Goal: Communication & Community: Participate in discussion

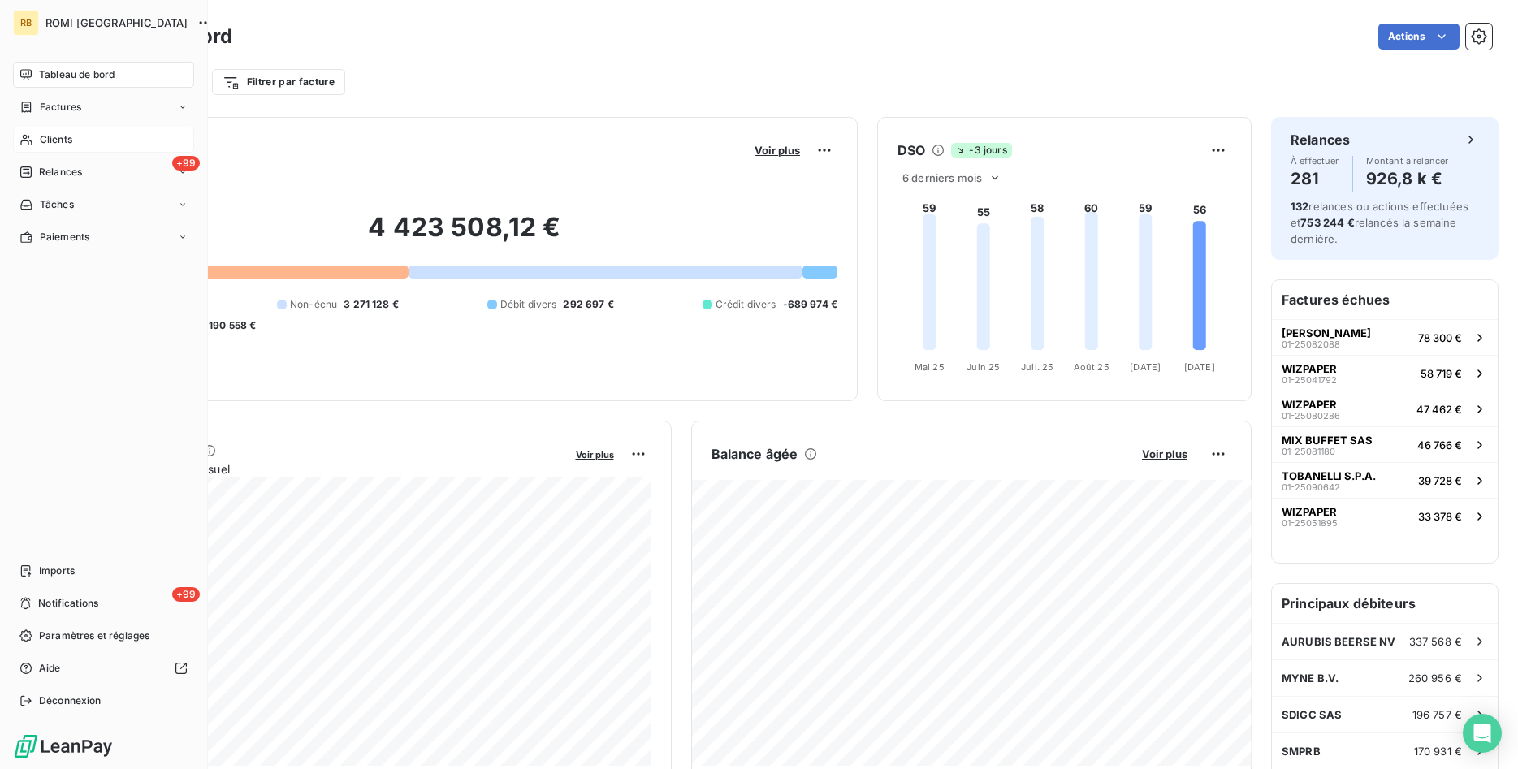
click at [50, 141] on span "Clients" at bounding box center [56, 139] width 32 height 15
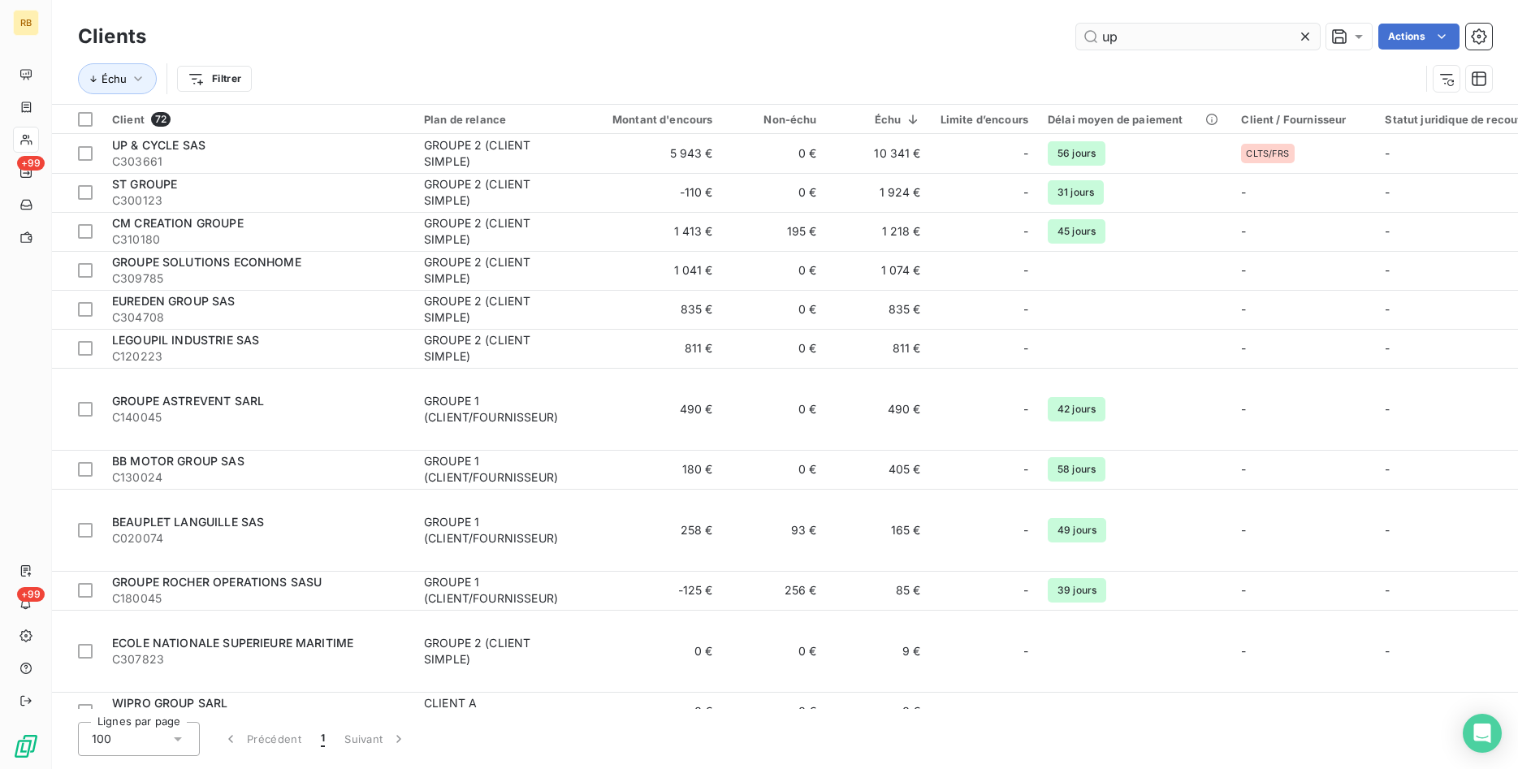
drag, startPoint x: 1179, startPoint y: 40, endPoint x: 966, endPoint y: 45, distance: 212.9
click at [1076, 45] on input "up" at bounding box center [1198, 37] width 244 height 26
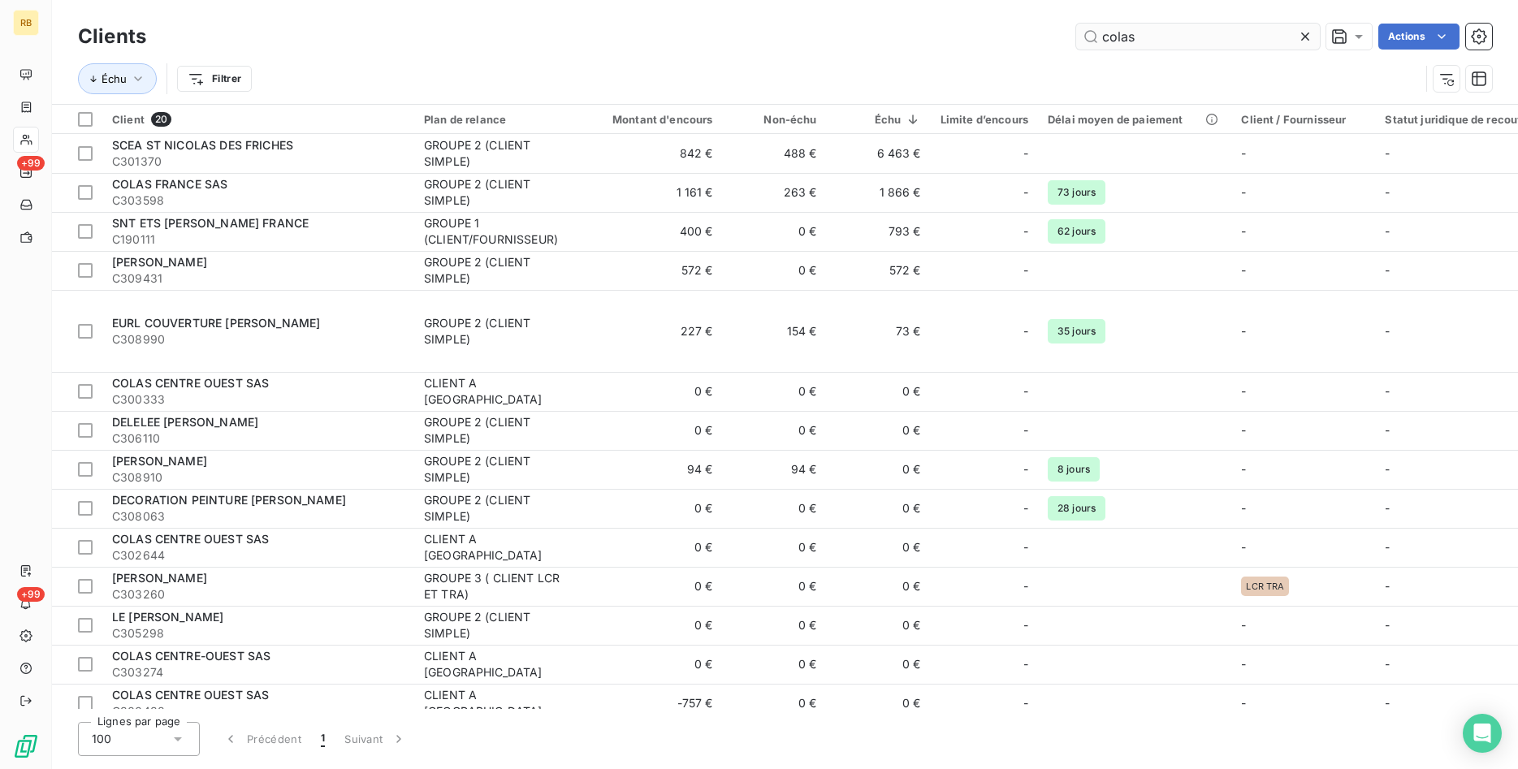
type input "colas"
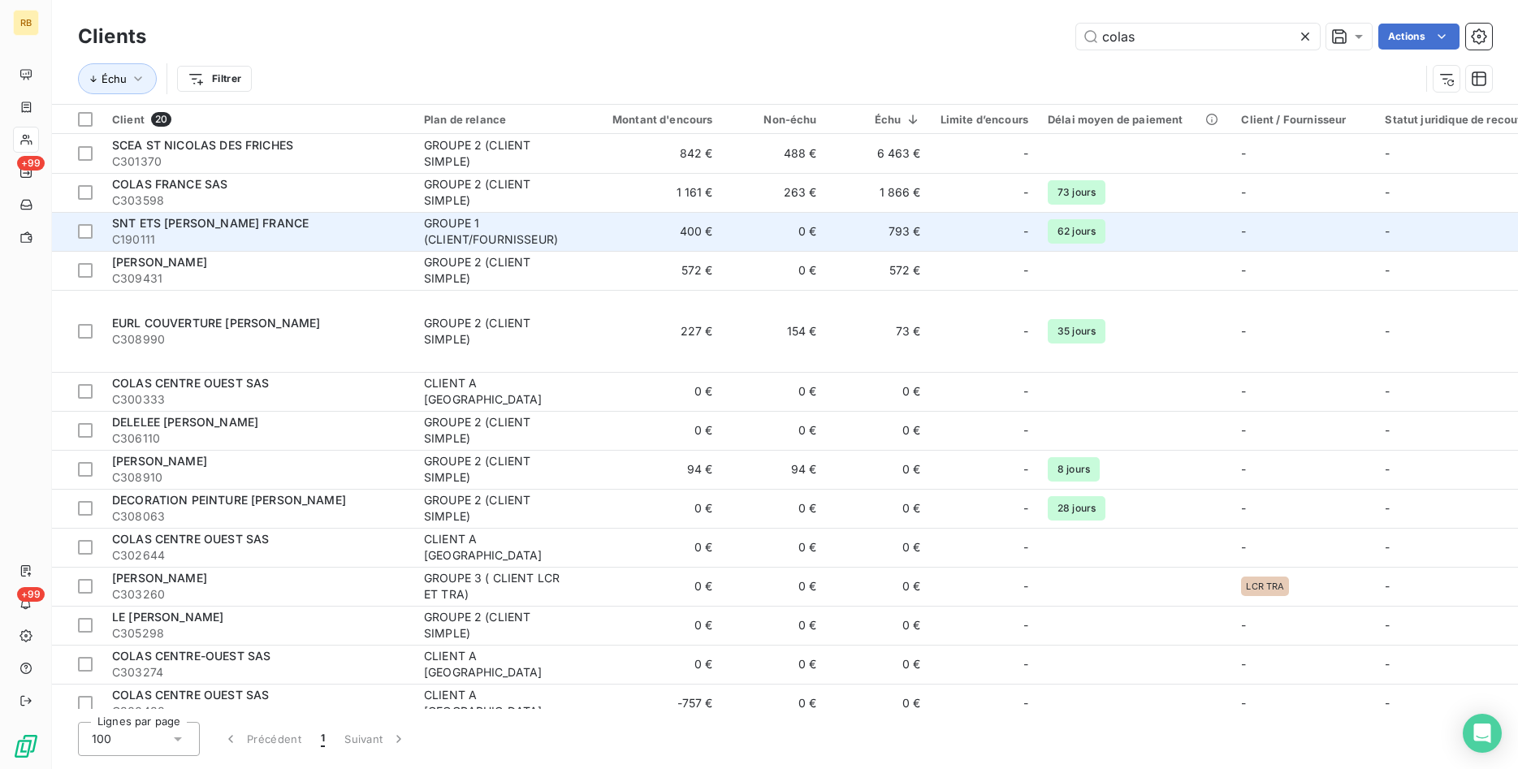
click at [309, 231] on div "SNT ETS [PERSON_NAME] FRANCE" at bounding box center [258, 223] width 292 height 16
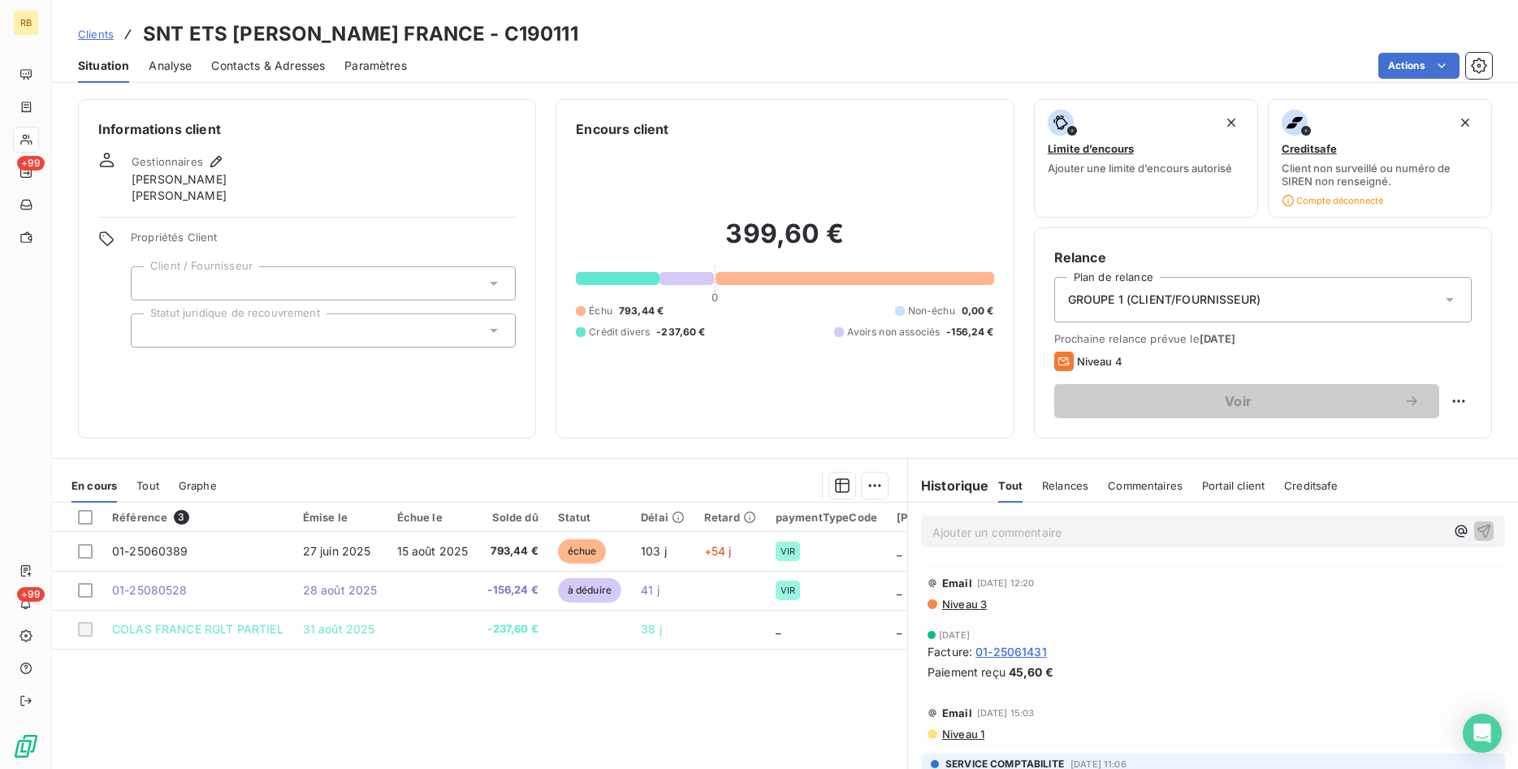
click at [1042, 524] on p "Ajouter un commentaire ﻿" at bounding box center [1188, 532] width 513 height 20
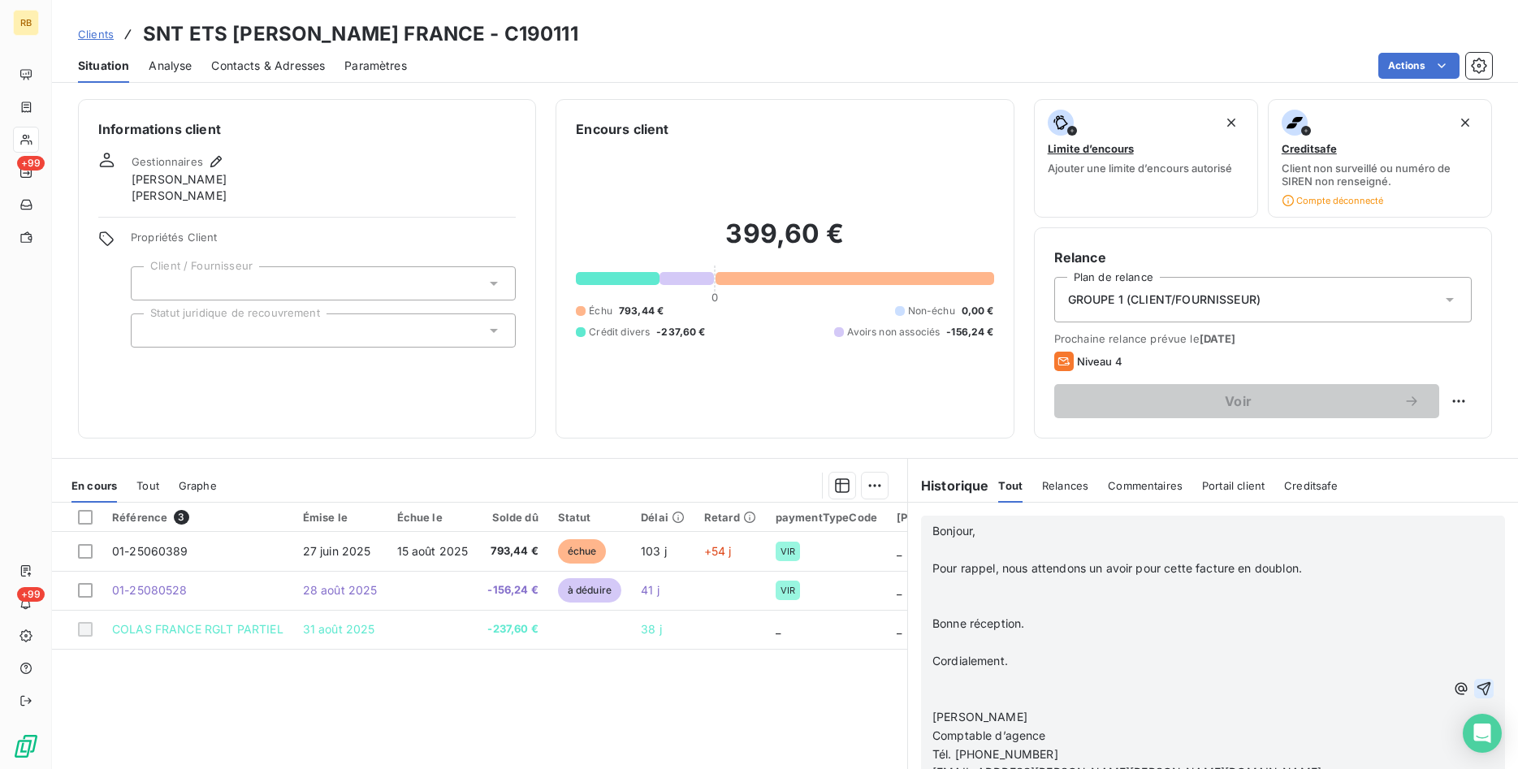
click at [1484, 687] on icon "button" at bounding box center [1484, 689] width 16 height 16
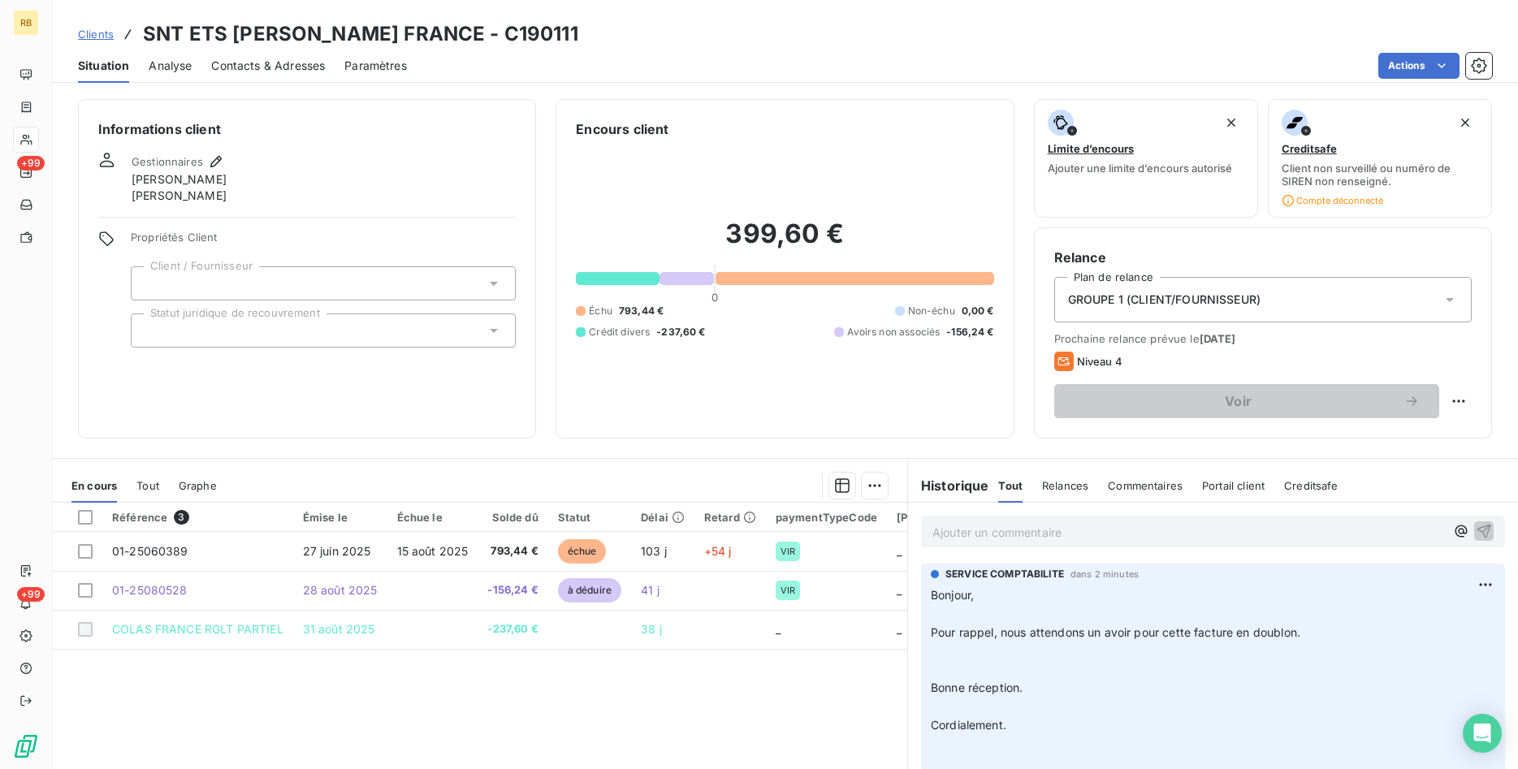
click at [1051, 532] on p "Ajouter un commentaire ﻿" at bounding box center [1188, 532] width 513 height 20
click at [1460, 531] on icon "button" at bounding box center [1461, 531] width 16 height 16
click at [960, 530] on p "@" at bounding box center [1188, 531] width 513 height 19
click at [214, 156] on icon "button" at bounding box center [216, 162] width 16 height 16
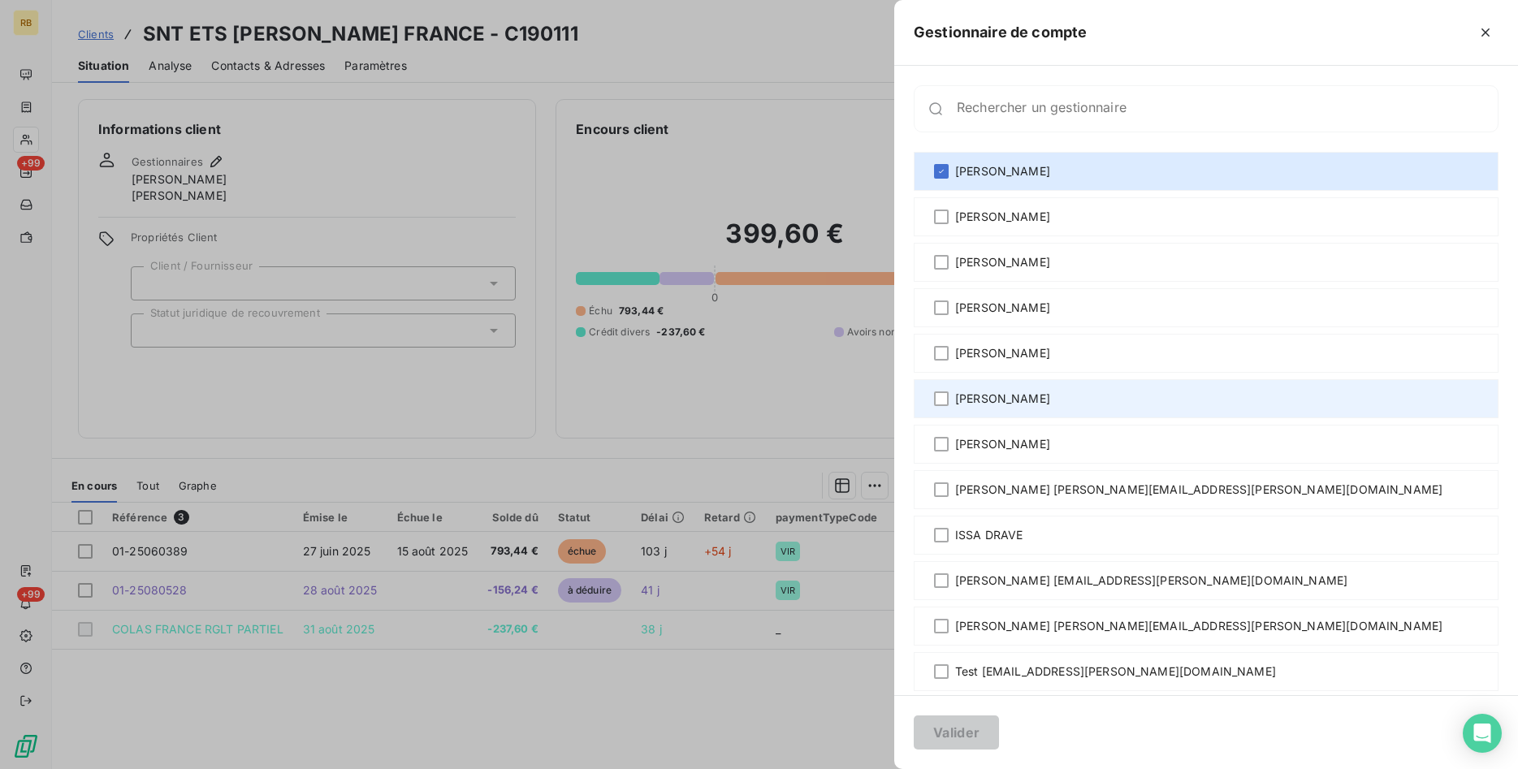
scroll to position [83, 0]
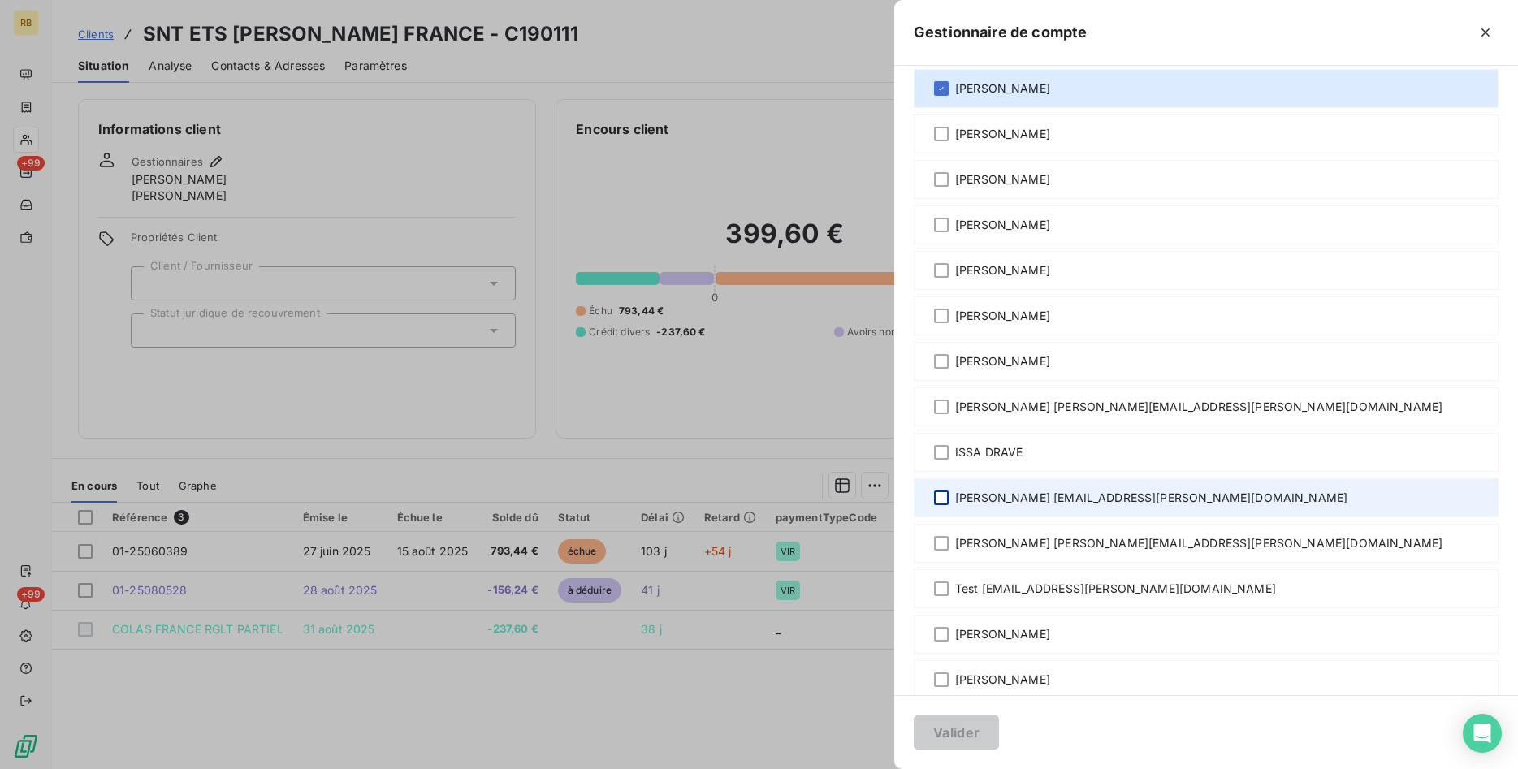
click at [944, 498] on div at bounding box center [941, 498] width 15 height 15
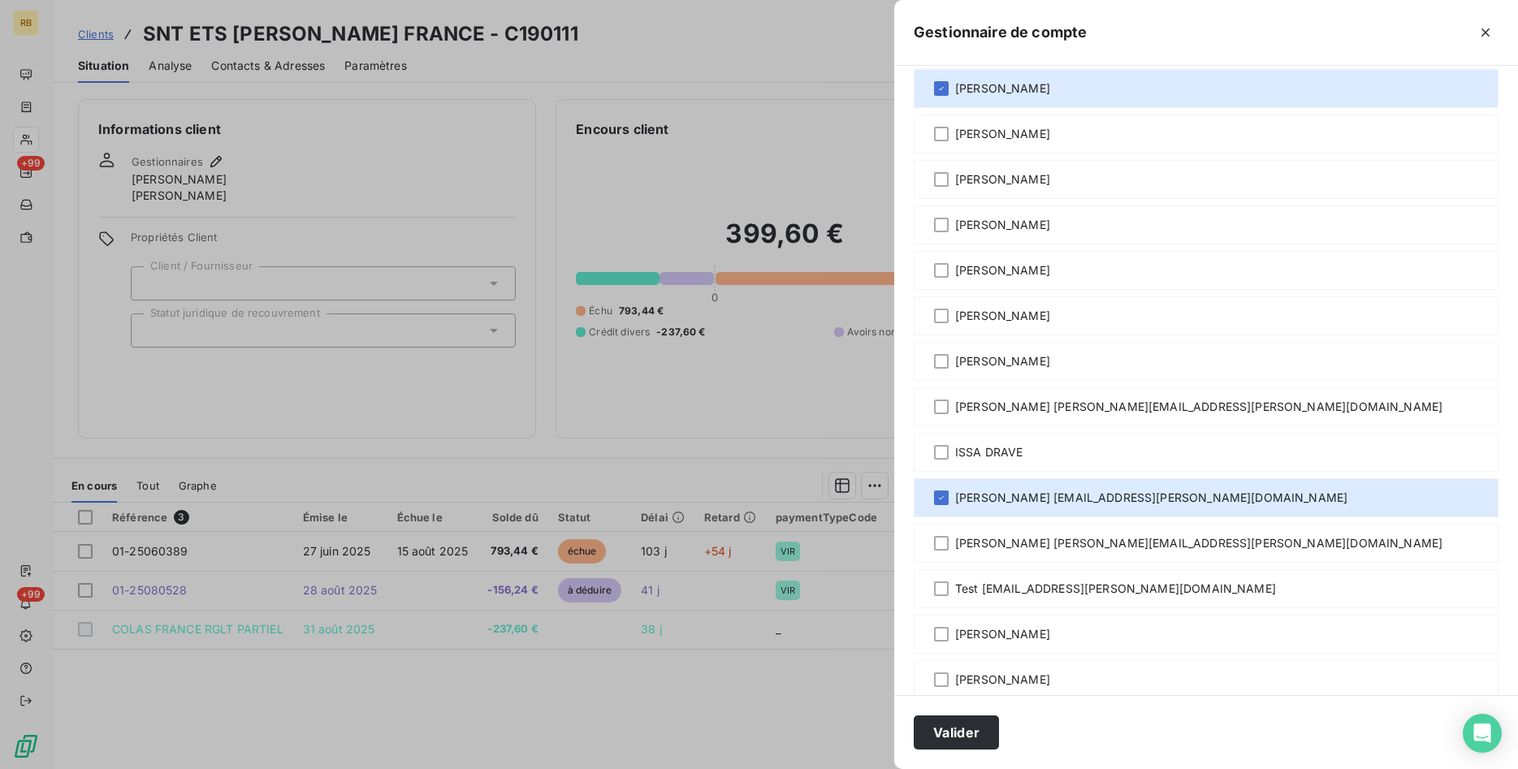
scroll to position [152, 0]
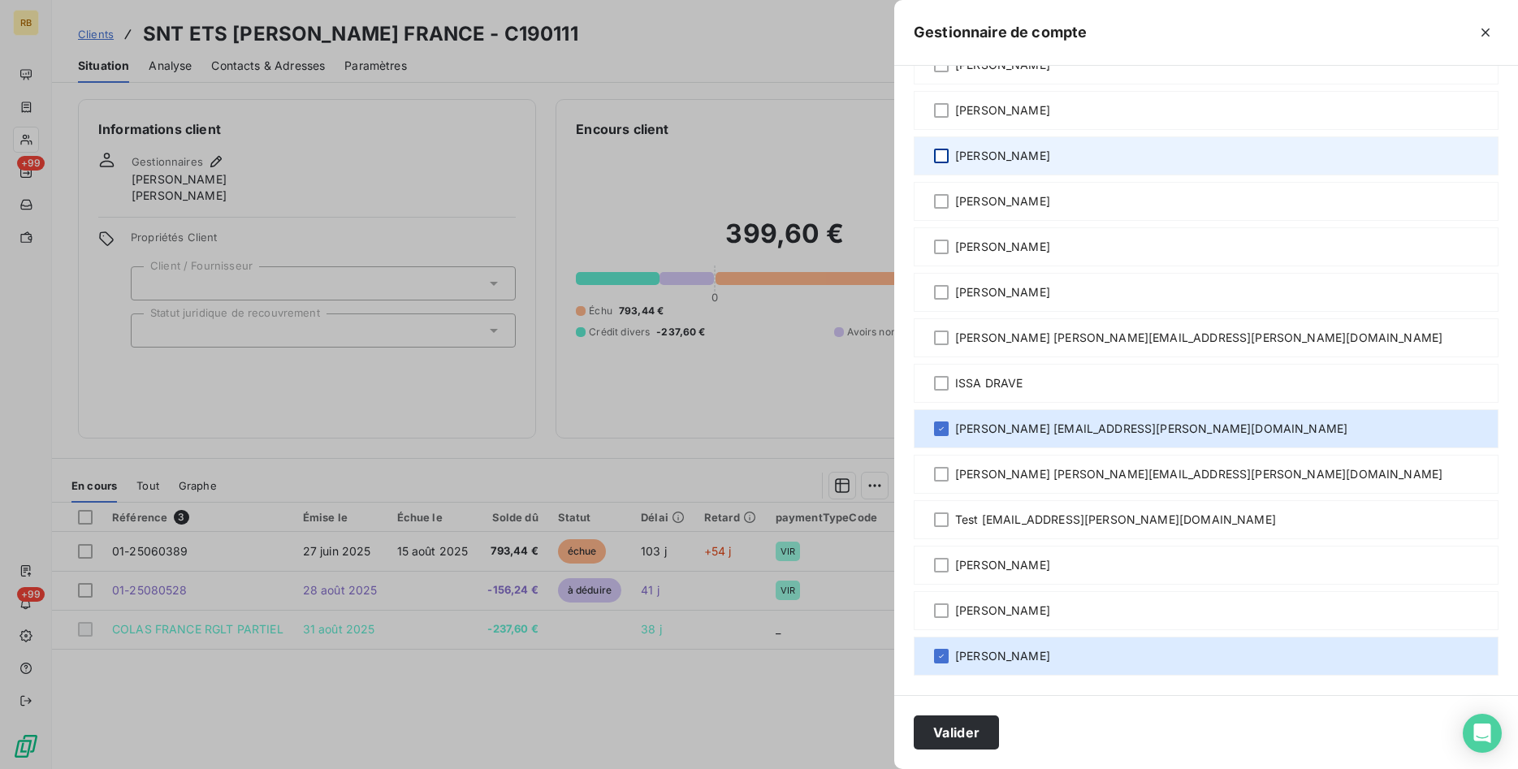
click at [937, 153] on div at bounding box center [941, 156] width 15 height 15
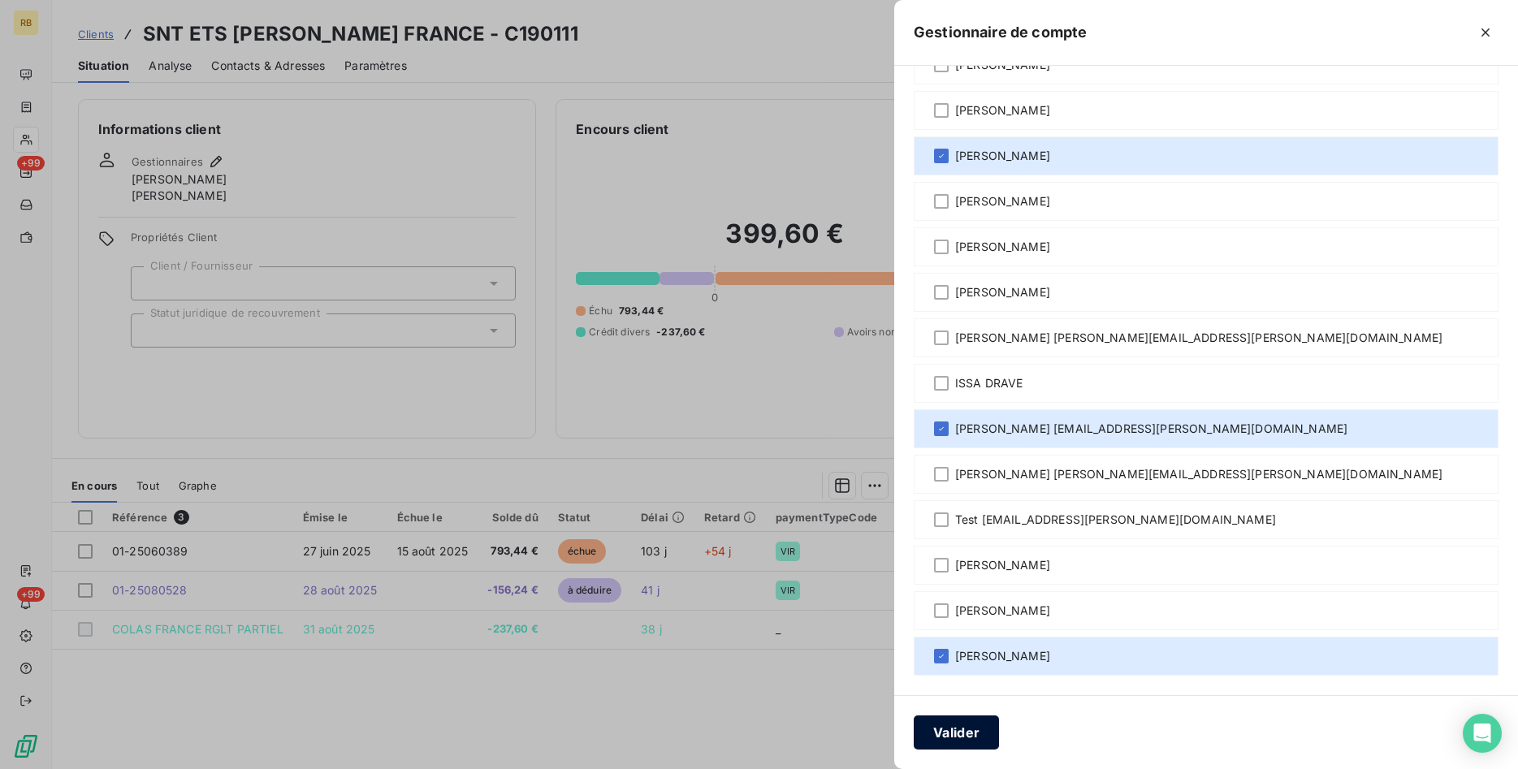
click at [971, 727] on button "Valider" at bounding box center [956, 733] width 85 height 34
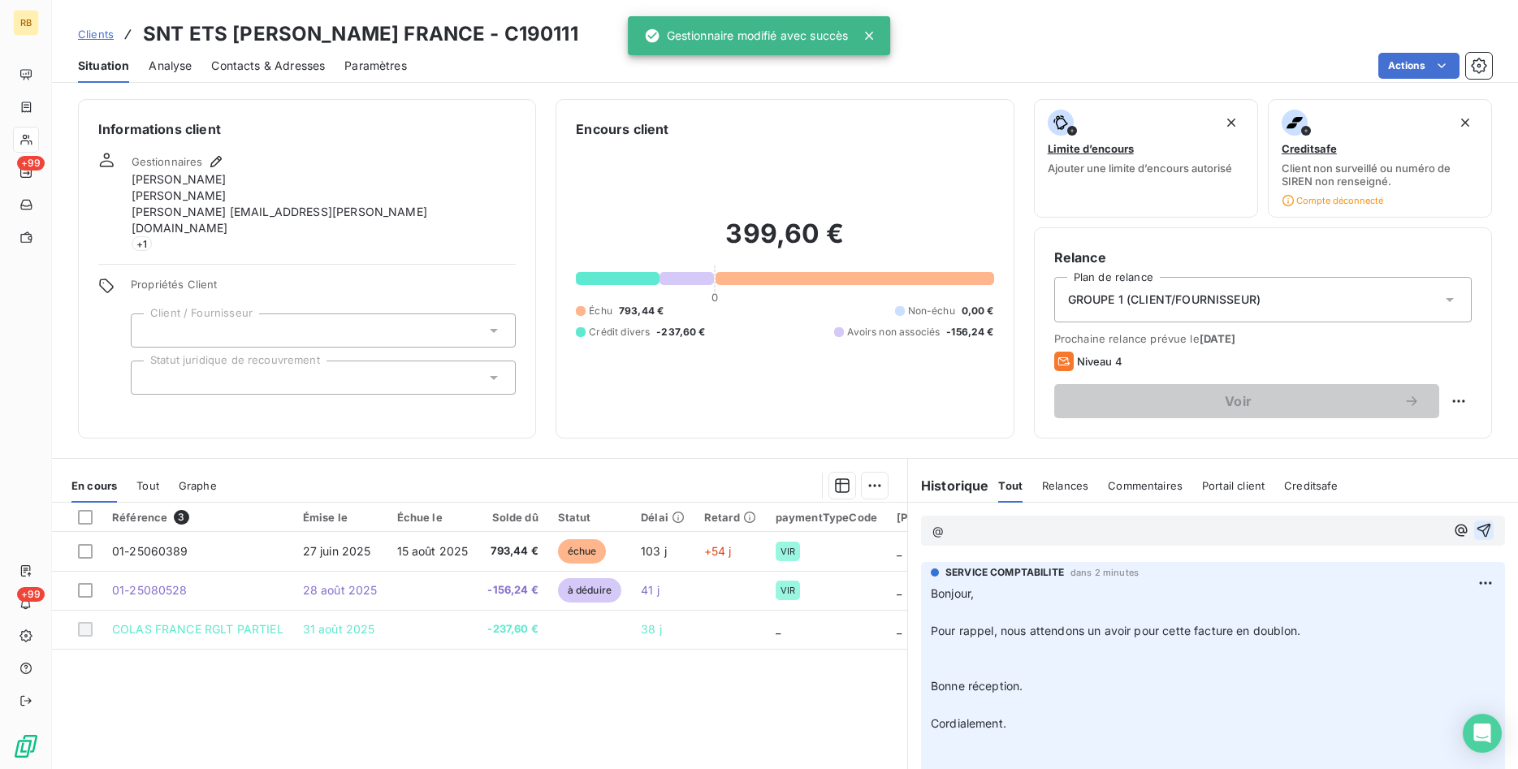
click at [1120, 526] on p "@" at bounding box center [1188, 531] width 513 height 19
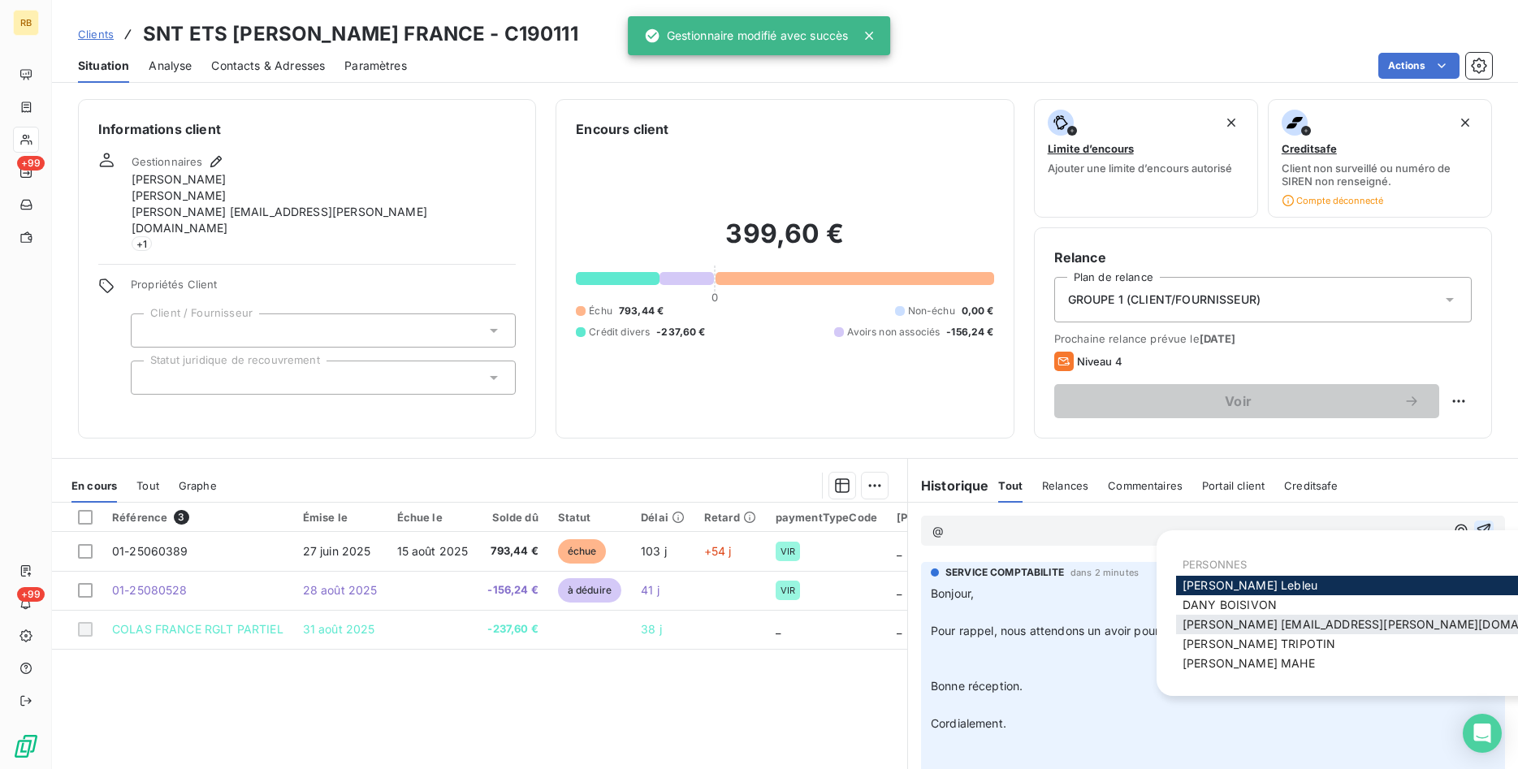
click at [1255, 620] on span "[PERSON_NAME] [EMAIL_ADDRESS][PERSON_NAME][DOMAIN_NAME]" at bounding box center [1379, 624] width 392 height 14
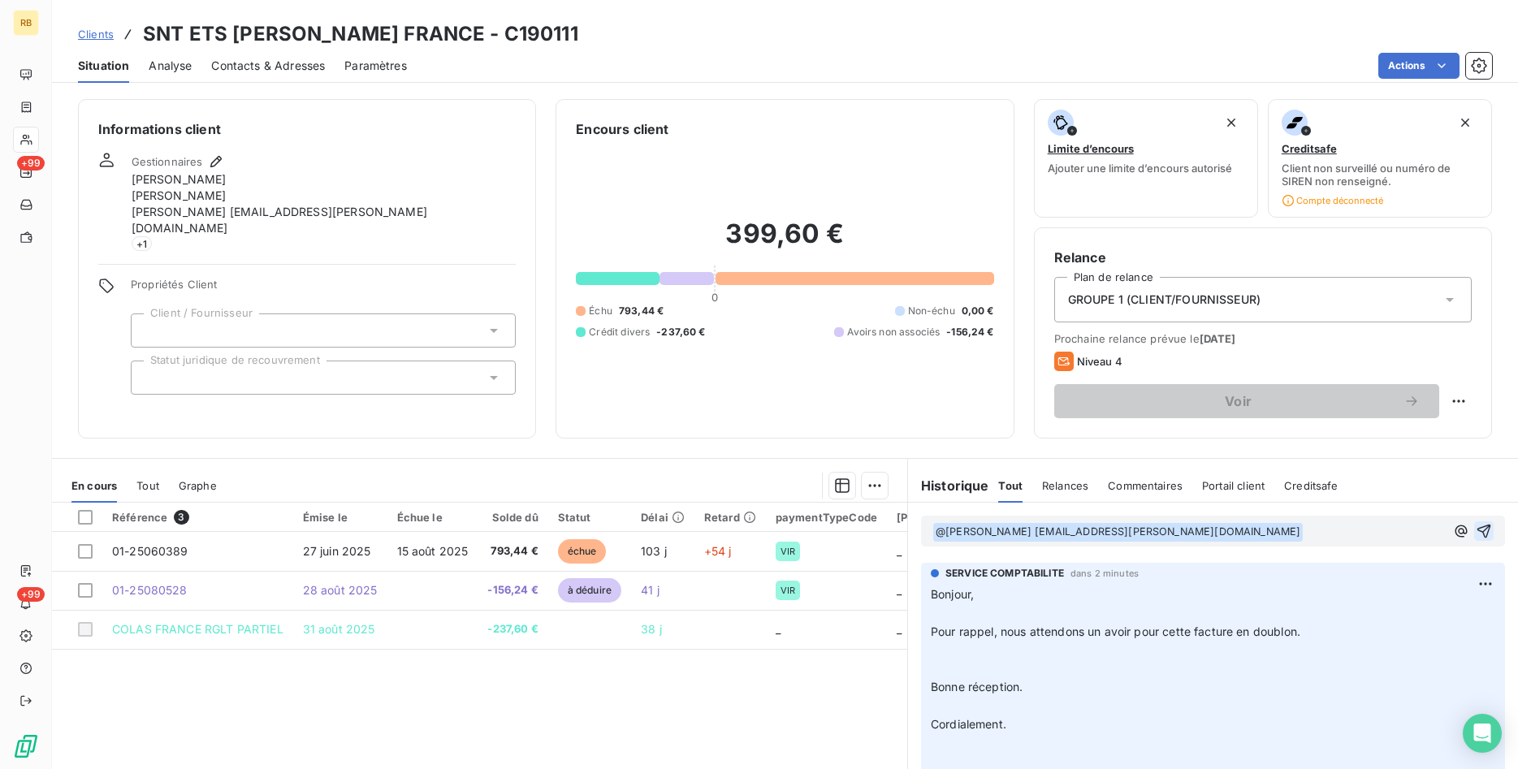
click at [1486, 523] on icon "button" at bounding box center [1484, 531] width 16 height 16
